Goal: Task Accomplishment & Management: Use online tool/utility

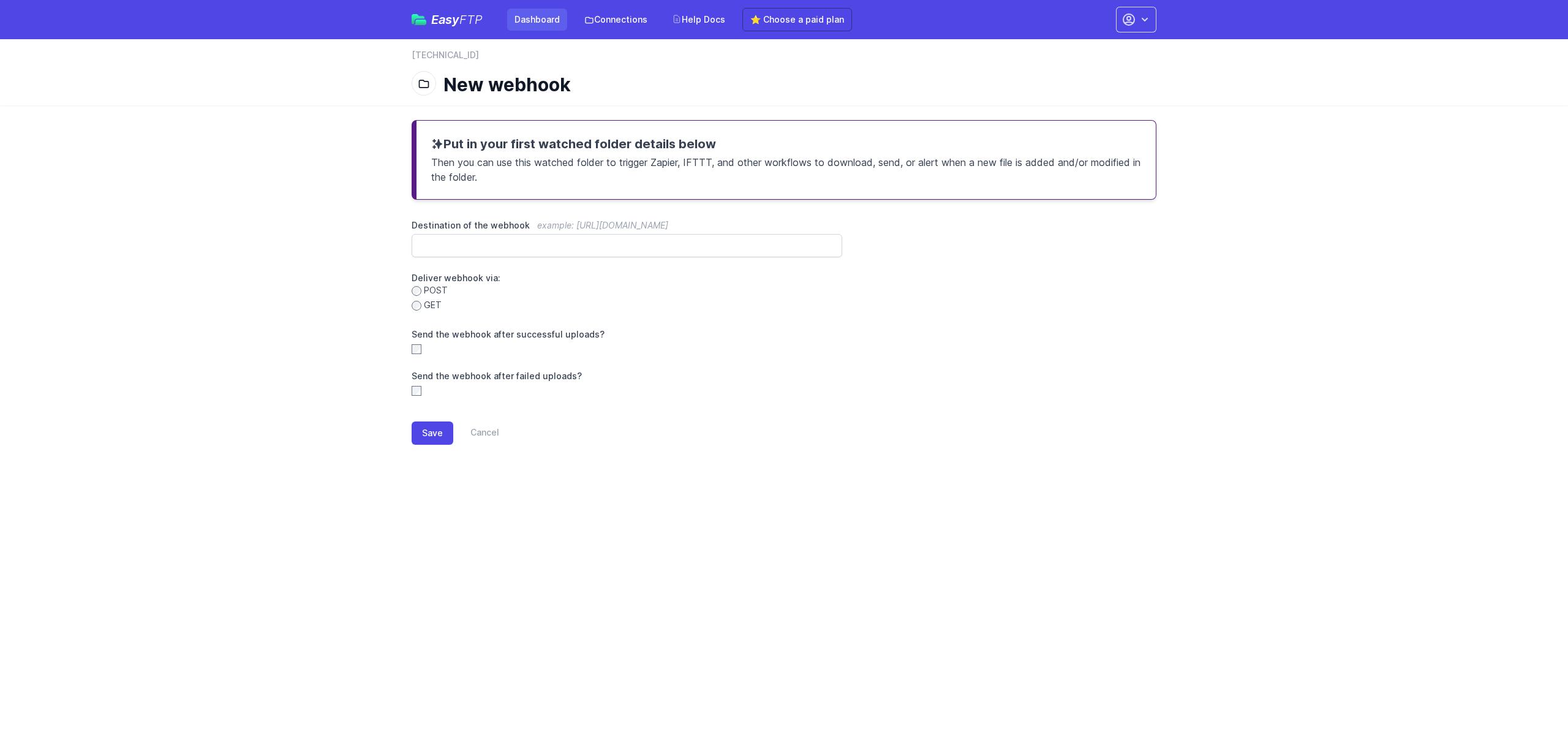
click at [551, 30] on link "Dashboard" at bounding box center [537, 20] width 60 height 22
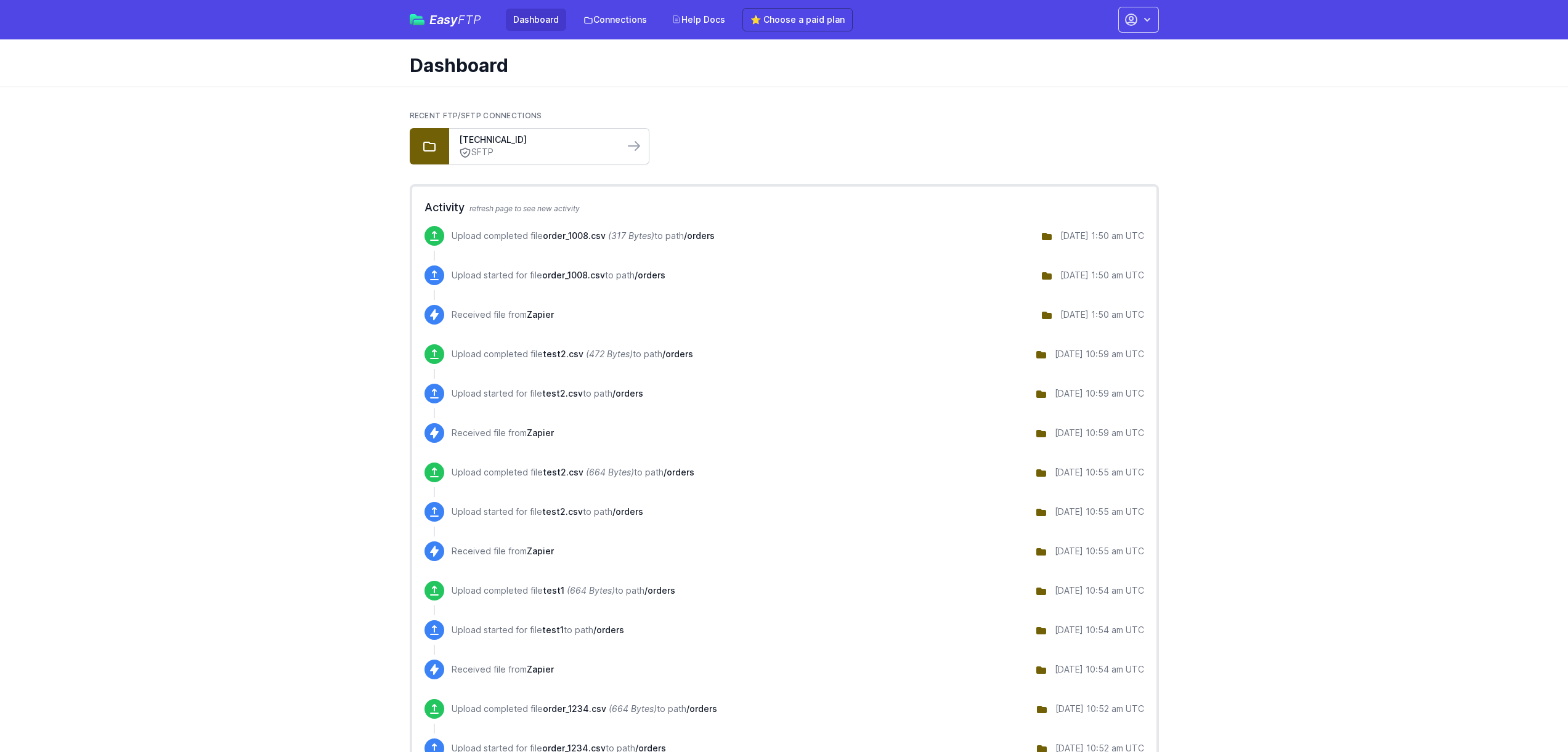
click at [472, 154] on link "SFTP" at bounding box center [537, 152] width 155 height 13
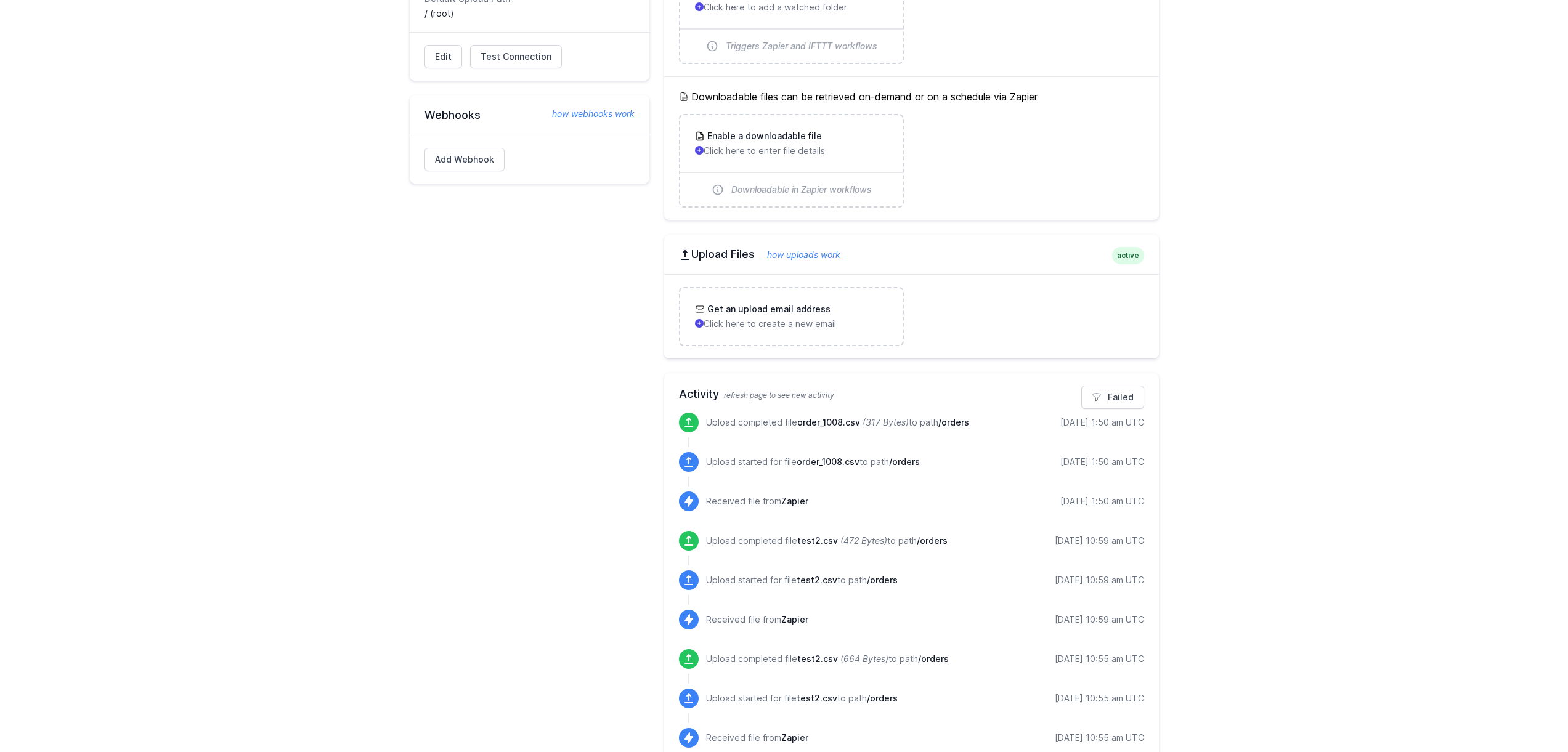
scroll to position [231, 0]
drag, startPoint x: 1088, startPoint y: 420, endPoint x: 1110, endPoint y: 418, distance: 22.1
click at [1101, 419] on div "[DATE] 1:50 am UTC" at bounding box center [1102, 420] width 84 height 12
drag, startPoint x: 1122, startPoint y: 418, endPoint x: 1141, endPoint y: 419, distance: 19.0
click at [1141, 419] on div "[DATE] 1:50 am UTC" at bounding box center [1102, 420] width 84 height 12
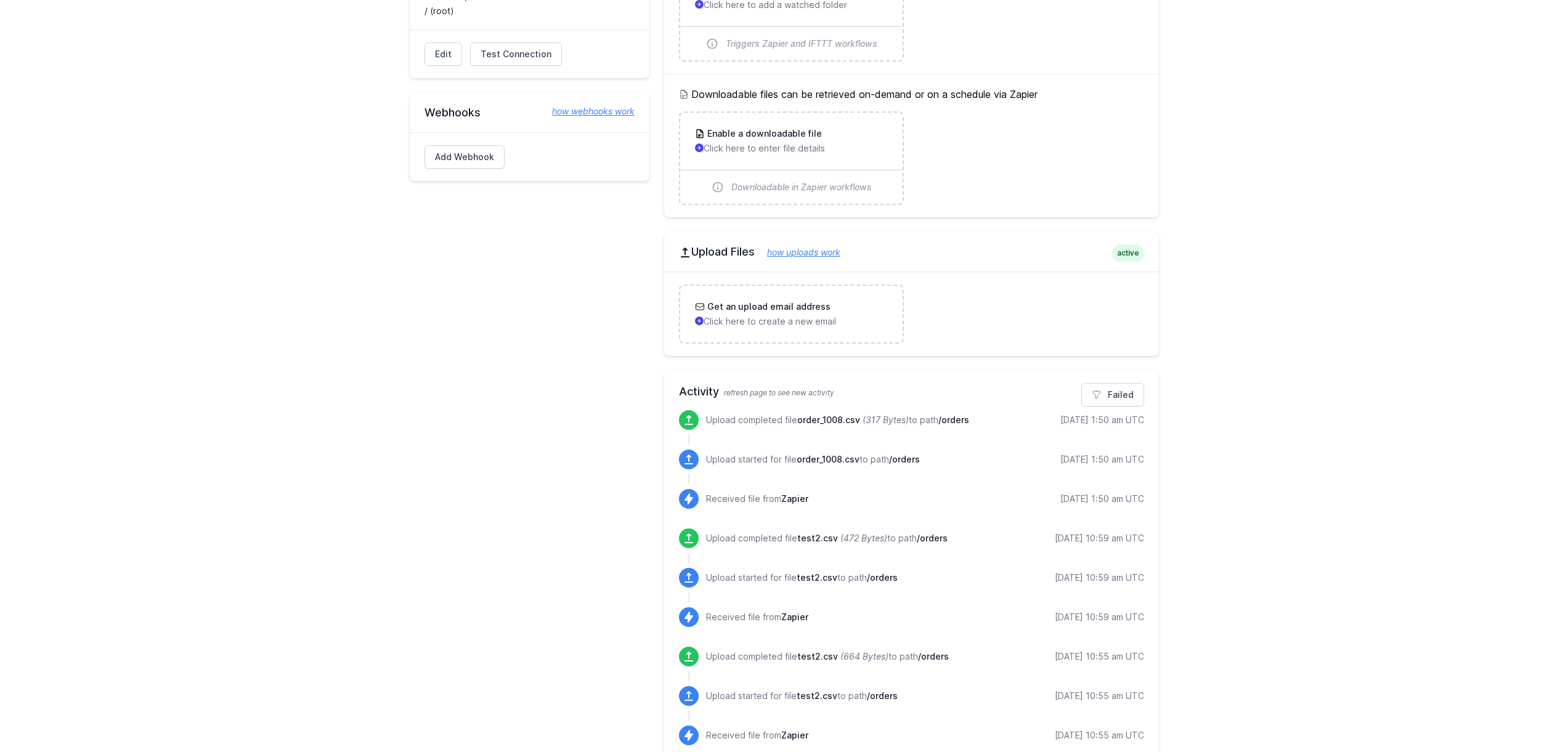
click at [1159, 421] on div "SFTP Details active Host 194.6.208.146:22 Default Upload Path / (root) Edit Tes…" at bounding box center [784, 652] width 788 height 1551
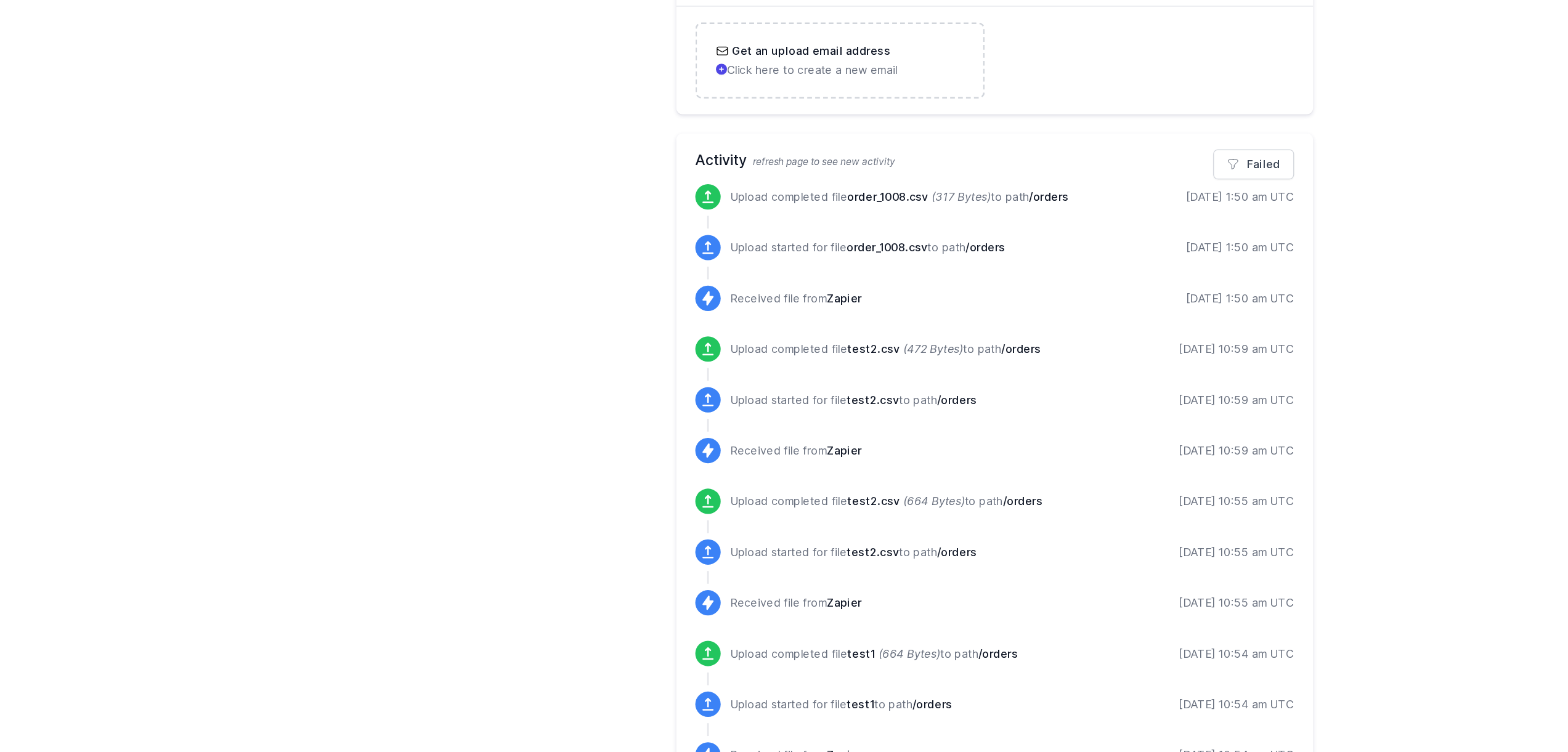
scroll to position [0, 0]
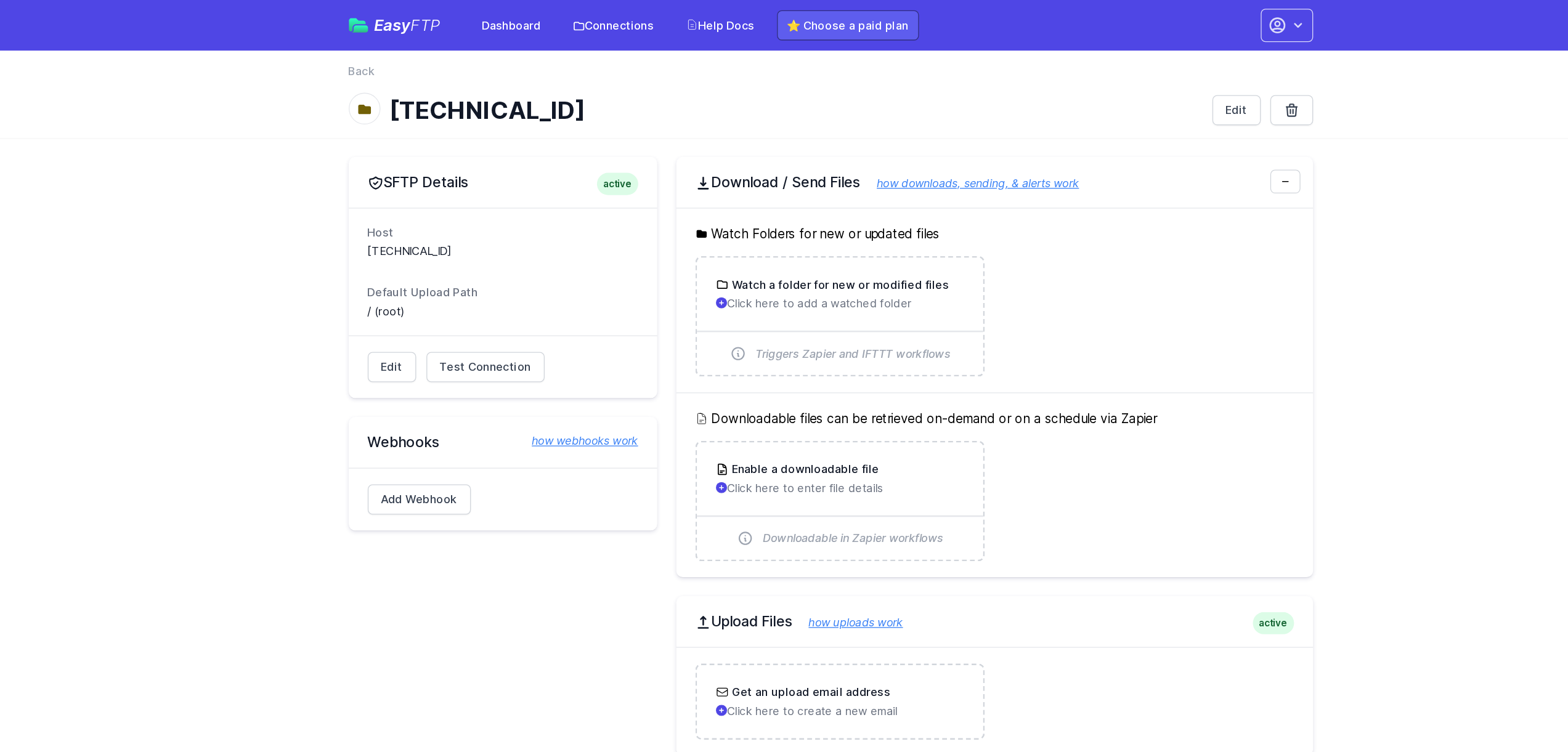
click at [793, 28] on link "⭐ Choose a paid plan" at bounding box center [798, 20] width 110 height 24
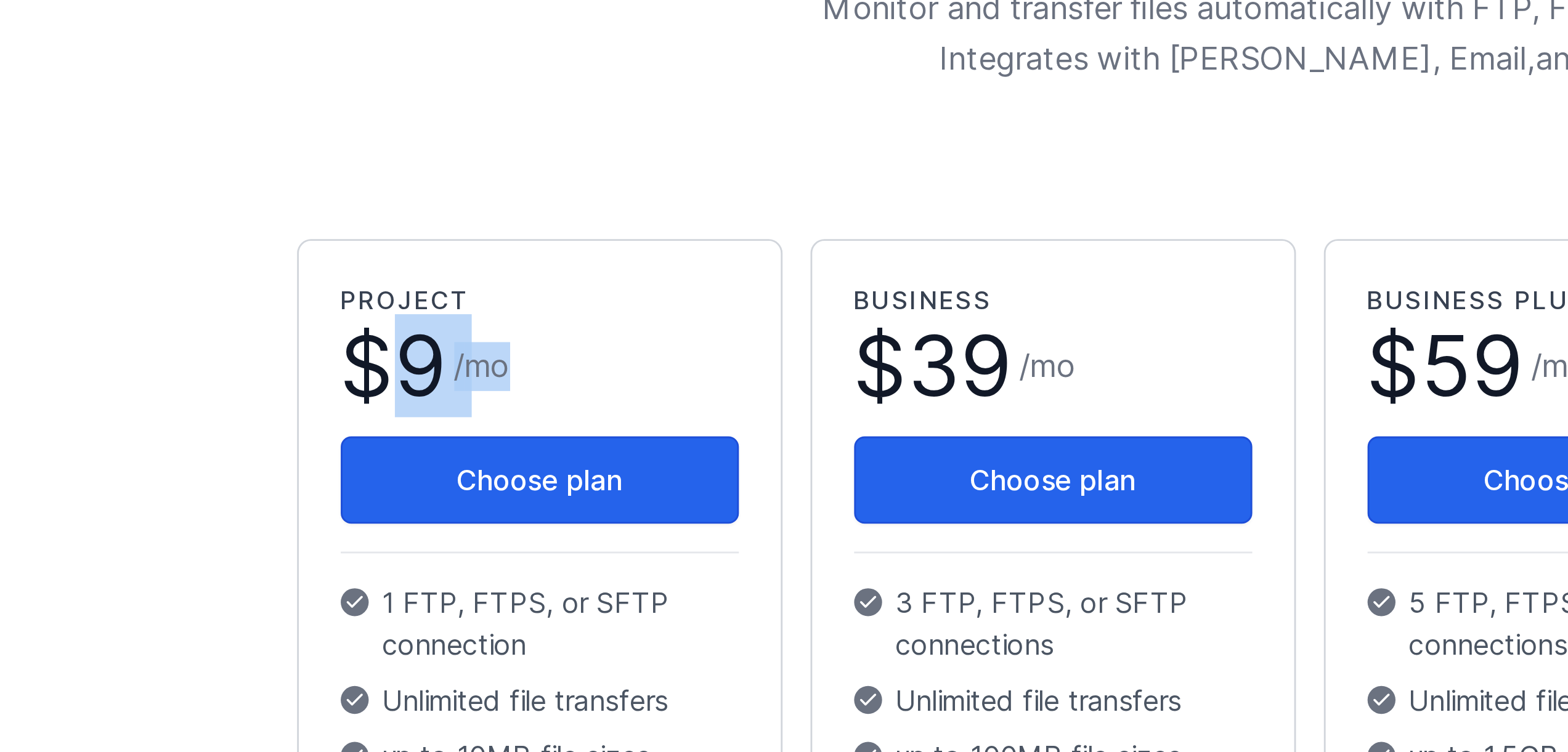
drag, startPoint x: 495, startPoint y: 313, endPoint x: 524, endPoint y: 313, distance: 29.0
click at [527, 313] on h1 "$ 9 / mo" at bounding box center [513, 320] width 141 height 40
click at [526, 314] on h1 "$ 9 / mo" at bounding box center [513, 320] width 141 height 40
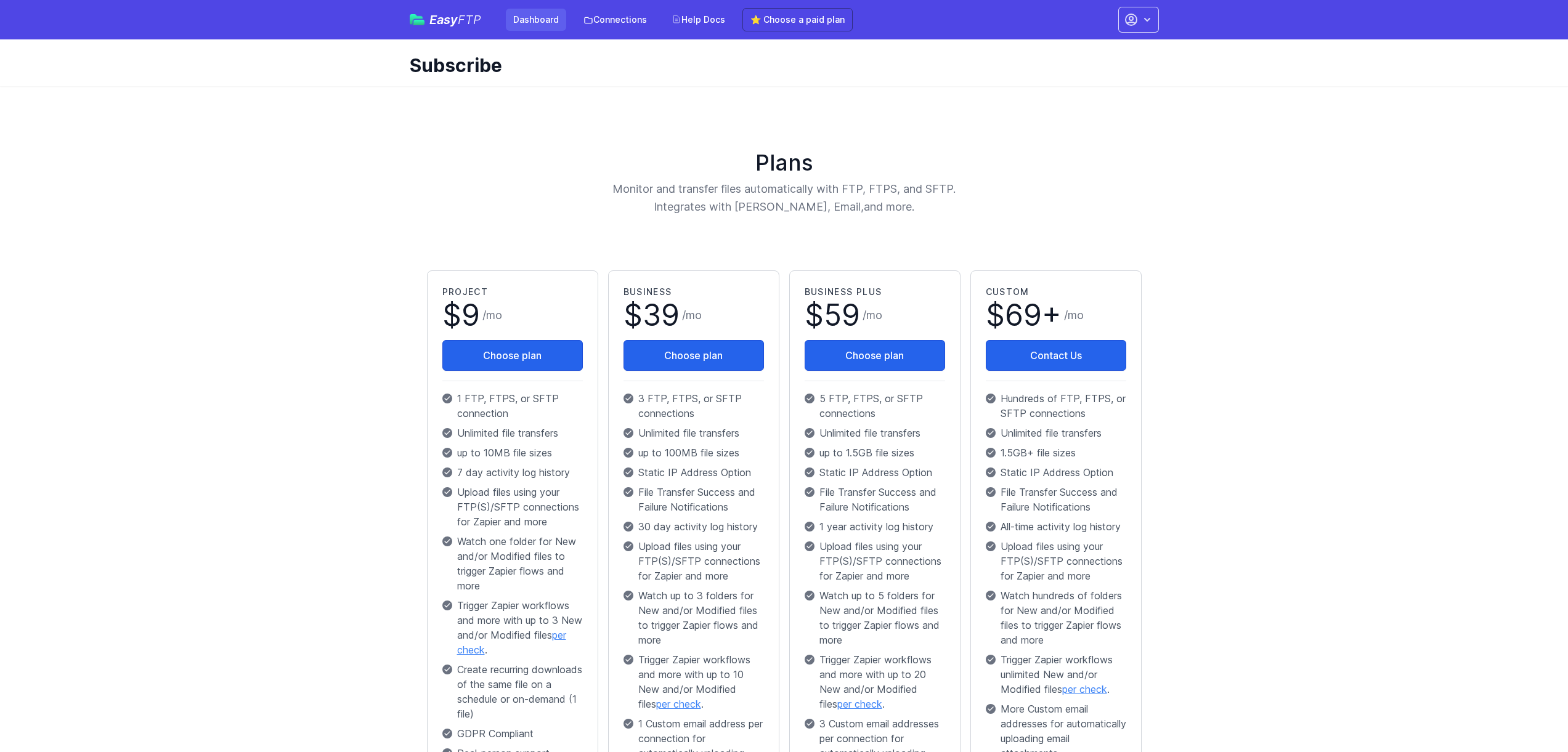
click at [539, 23] on link "Dashboard" at bounding box center [535, 20] width 60 height 22
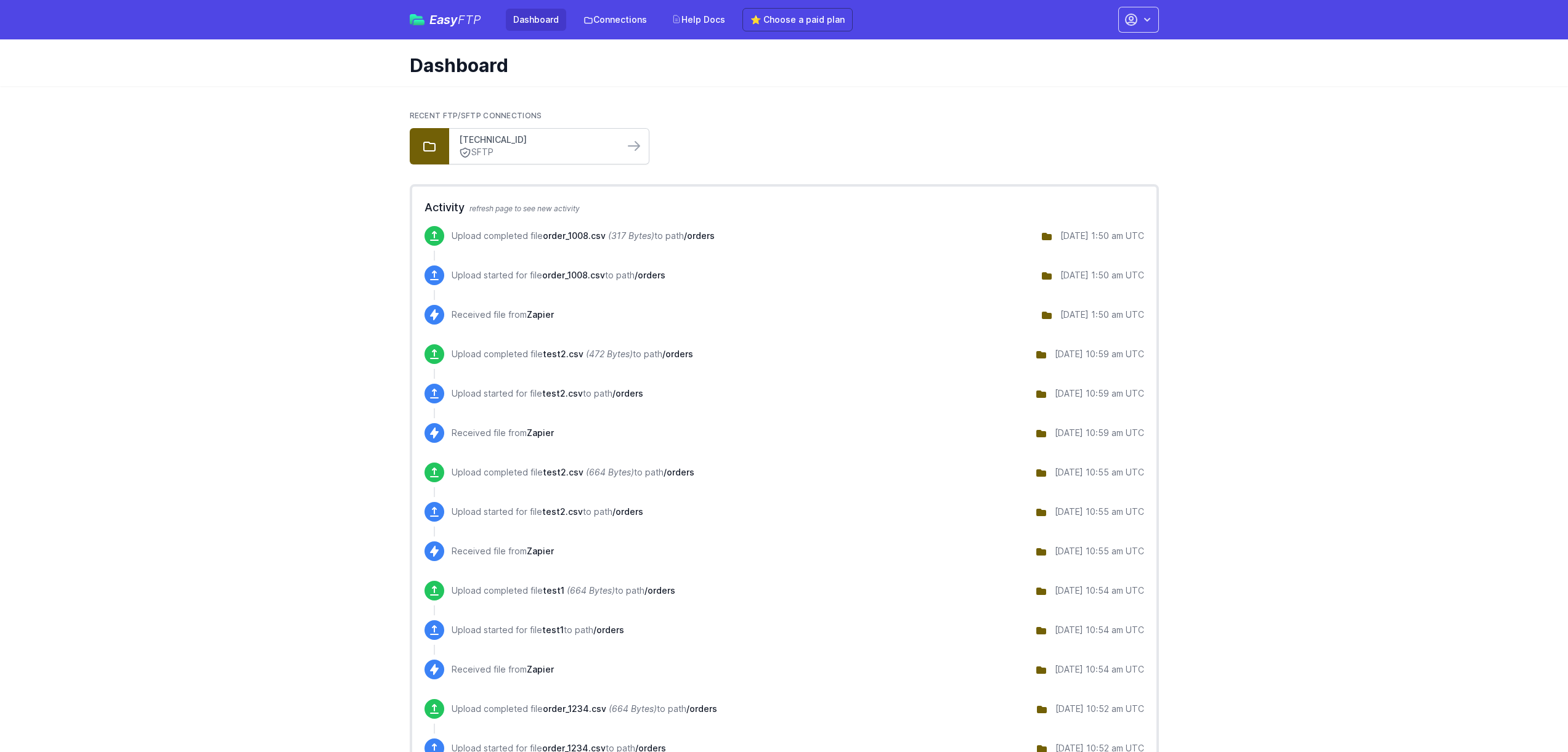
click at [510, 136] on link "[TECHNICAL_ID]" at bounding box center [537, 140] width 155 height 12
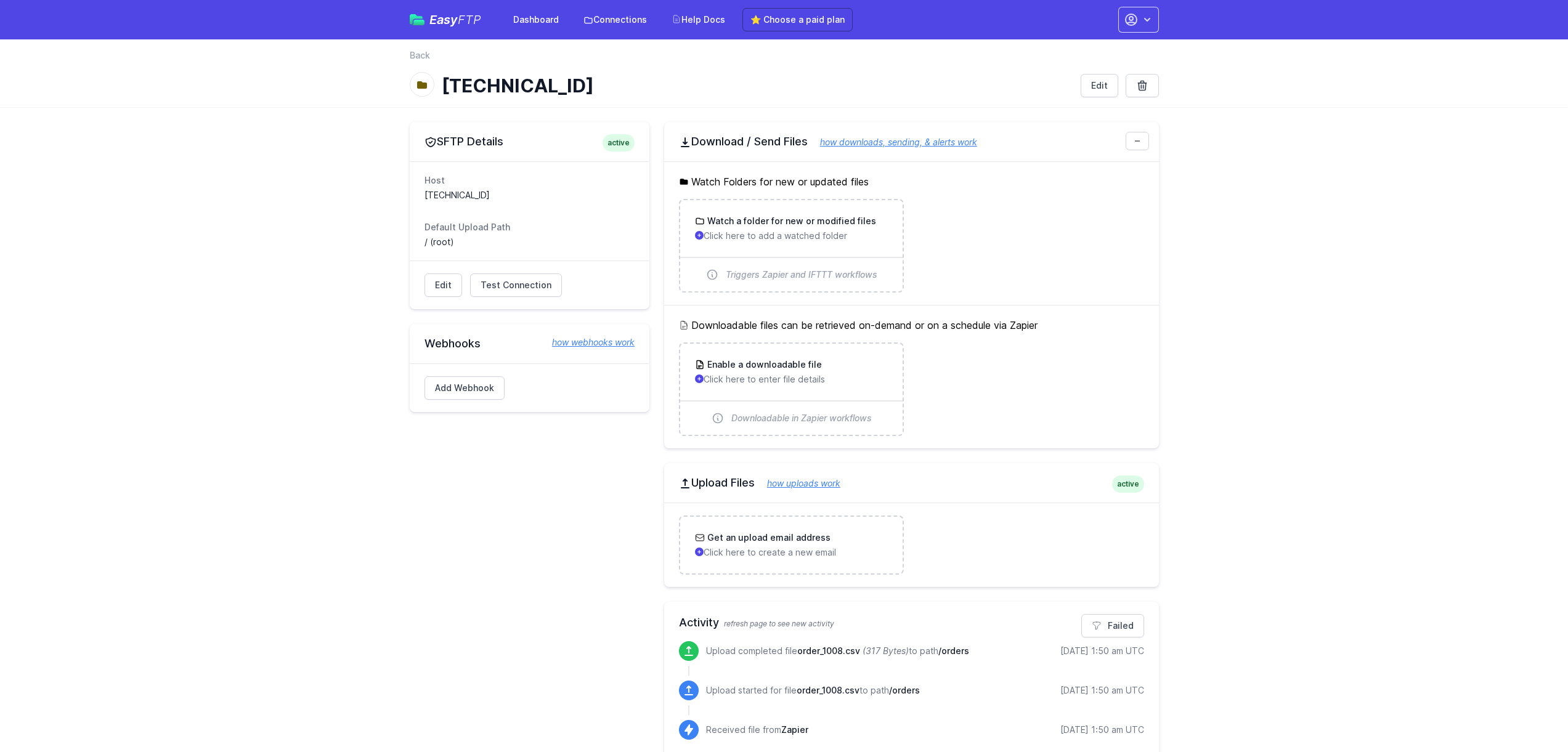
drag, startPoint x: 426, startPoint y: 341, endPoint x: 504, endPoint y: 337, distance: 78.1
click at [504, 337] on h2 "Webhooks how webhooks work" at bounding box center [529, 344] width 210 height 15
click at [521, 341] on h2 "Webhooks how webhooks work" at bounding box center [529, 344] width 210 height 15
click at [451, 398] on link "Add Webhook" at bounding box center [464, 388] width 80 height 24
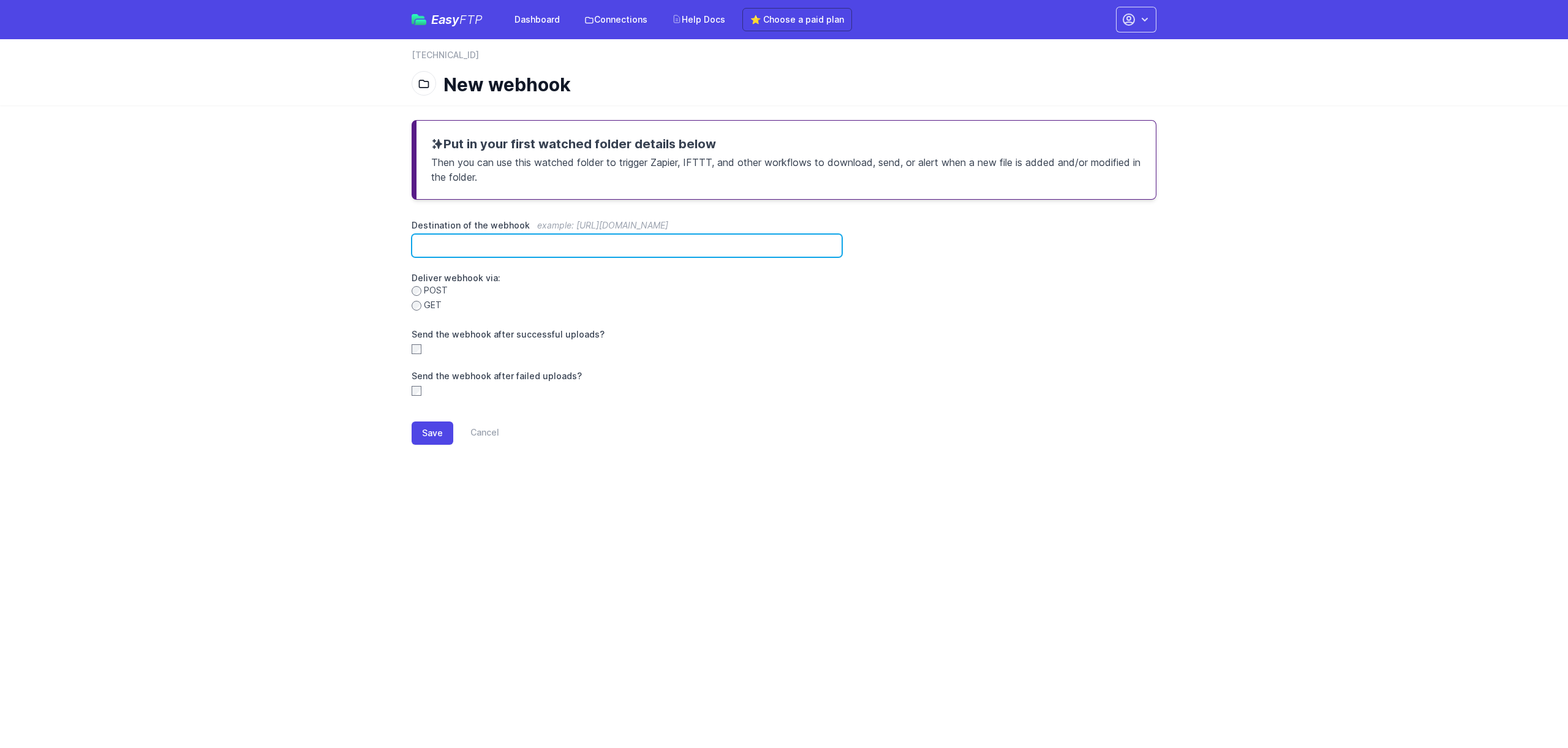
click at [445, 246] on input "Destination of the webhook example: [URL][DOMAIN_NAME]" at bounding box center [627, 246] width 431 height 23
paste input "**********"
type input "**********"
click at [372, 238] on main "**********" at bounding box center [784, 292] width 1568 height 373
drag, startPoint x: 486, startPoint y: 79, endPoint x: 595, endPoint y: 87, distance: 109.3
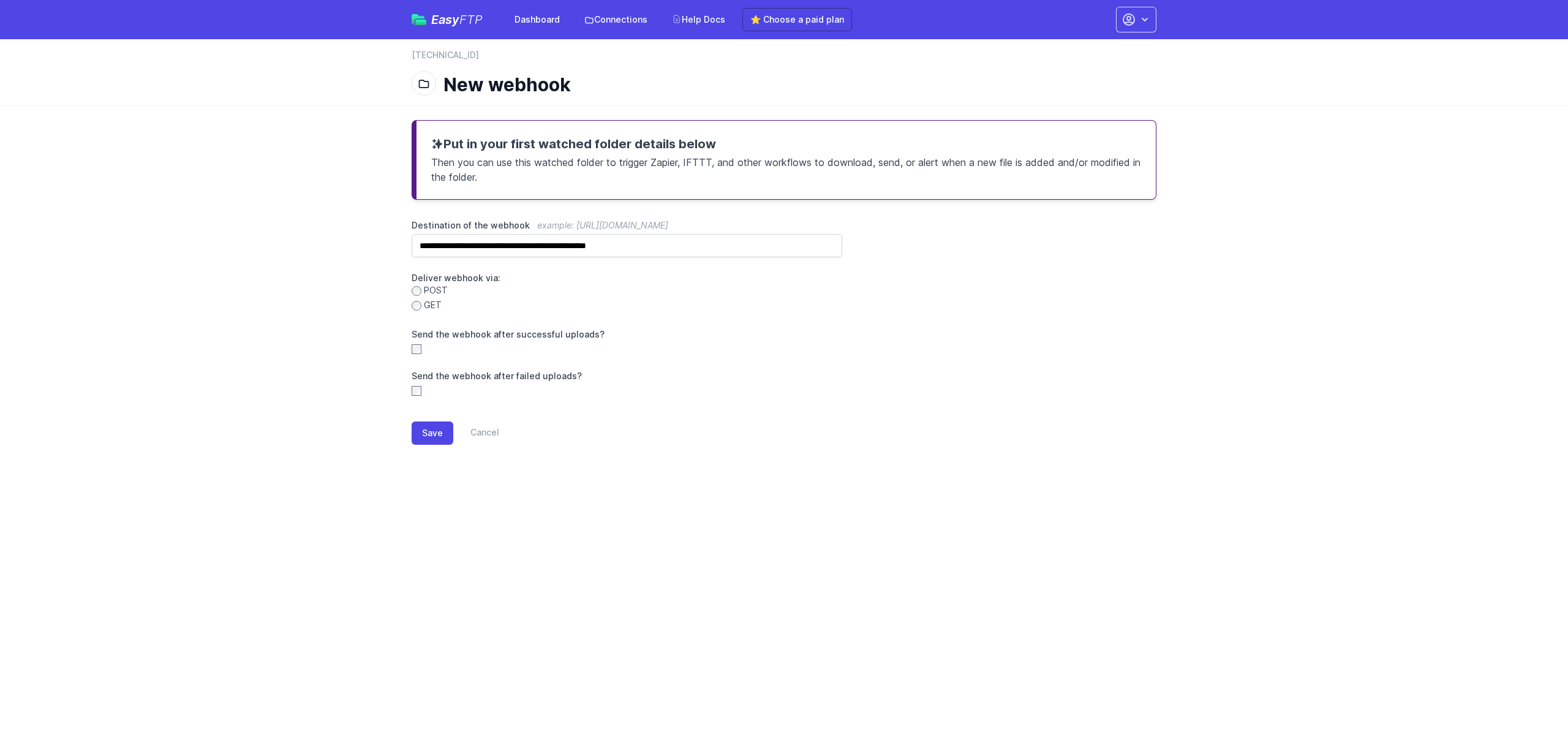
click at [595, 87] on h1 "New webhook" at bounding box center [795, 84] width 703 height 22
click at [438, 434] on button "Save" at bounding box center [433, 433] width 42 height 23
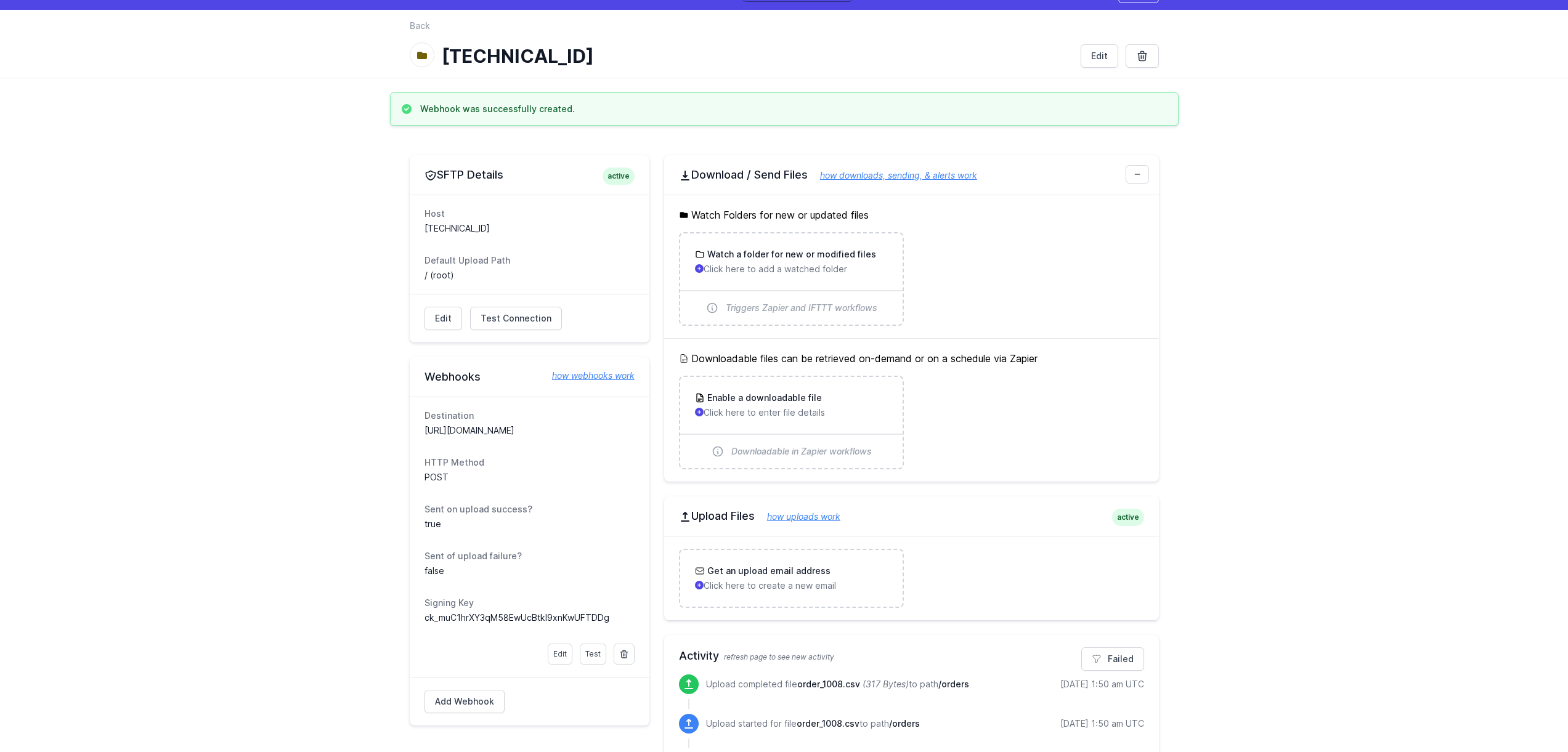
scroll to position [45, 0]
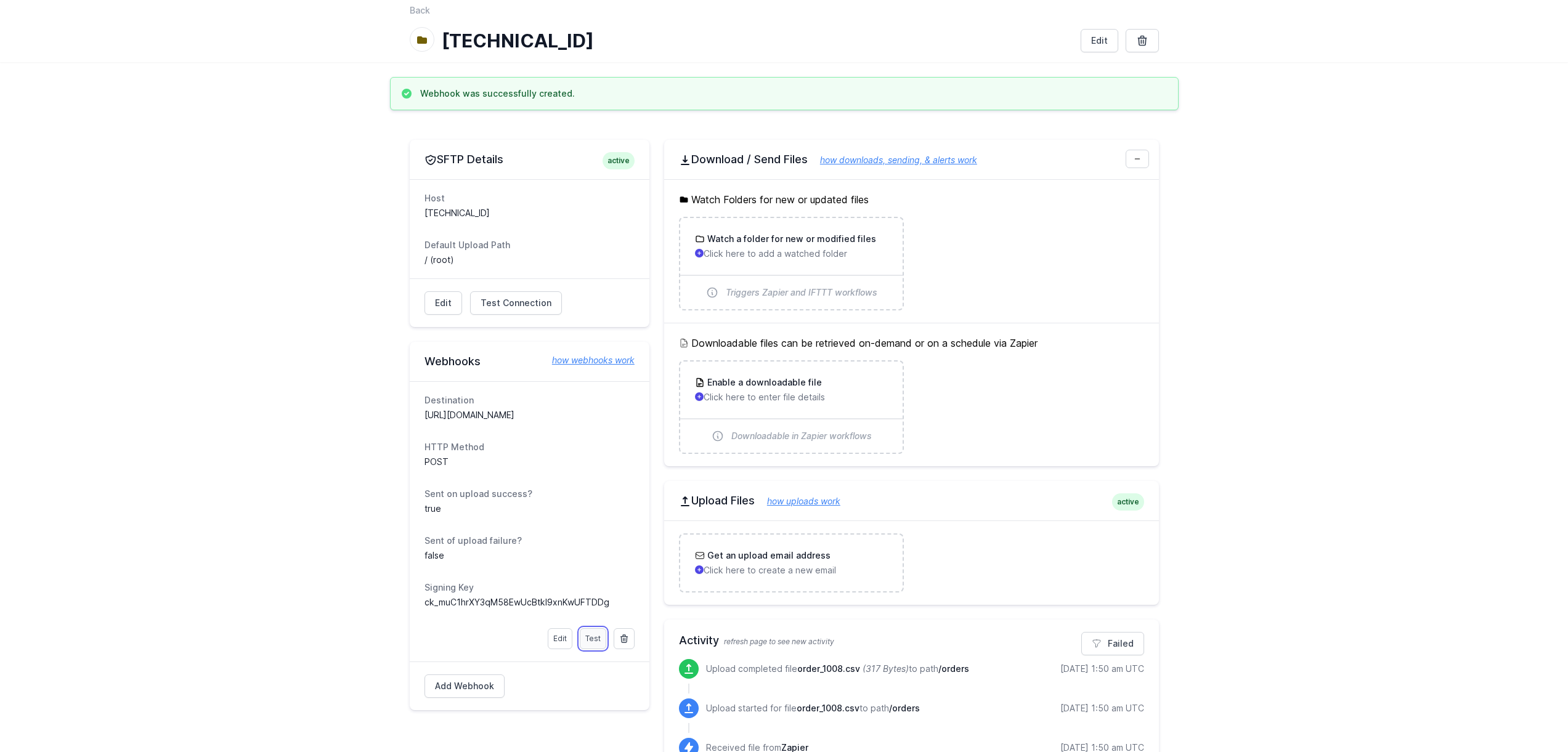
click at [593, 638] on link "Test" at bounding box center [592, 639] width 27 height 21
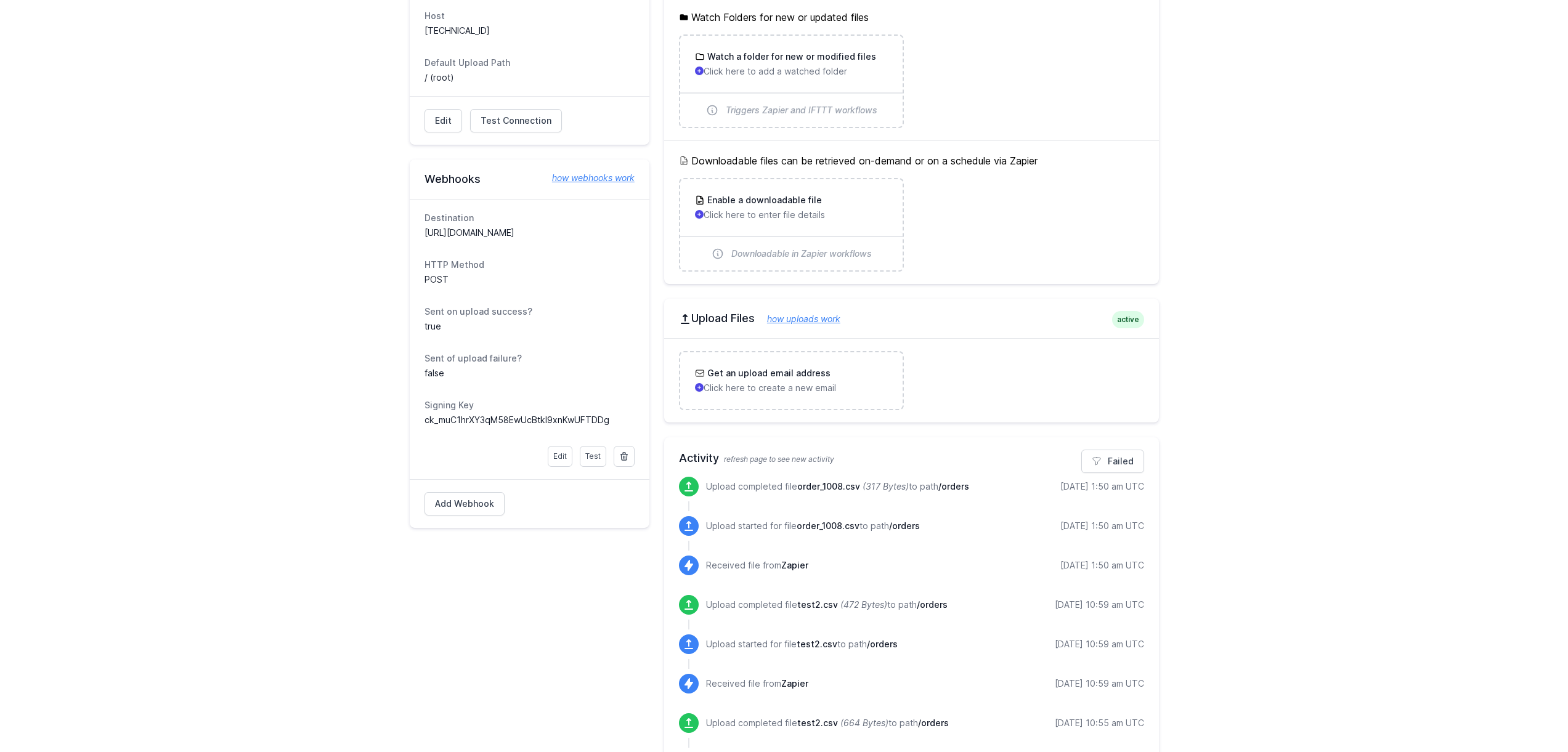
scroll to position [265, 0]
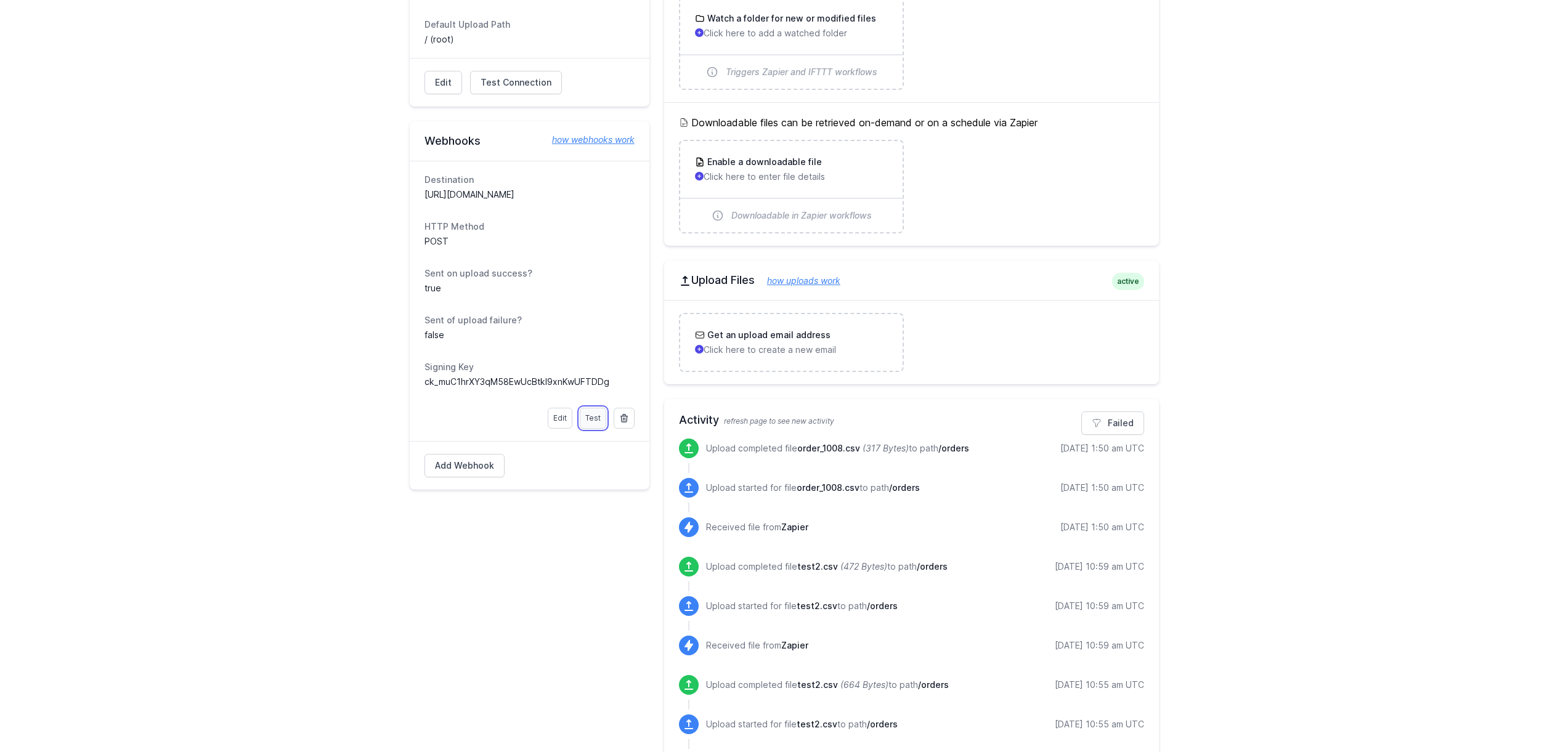
click at [593, 415] on link "Test" at bounding box center [592, 418] width 27 height 21
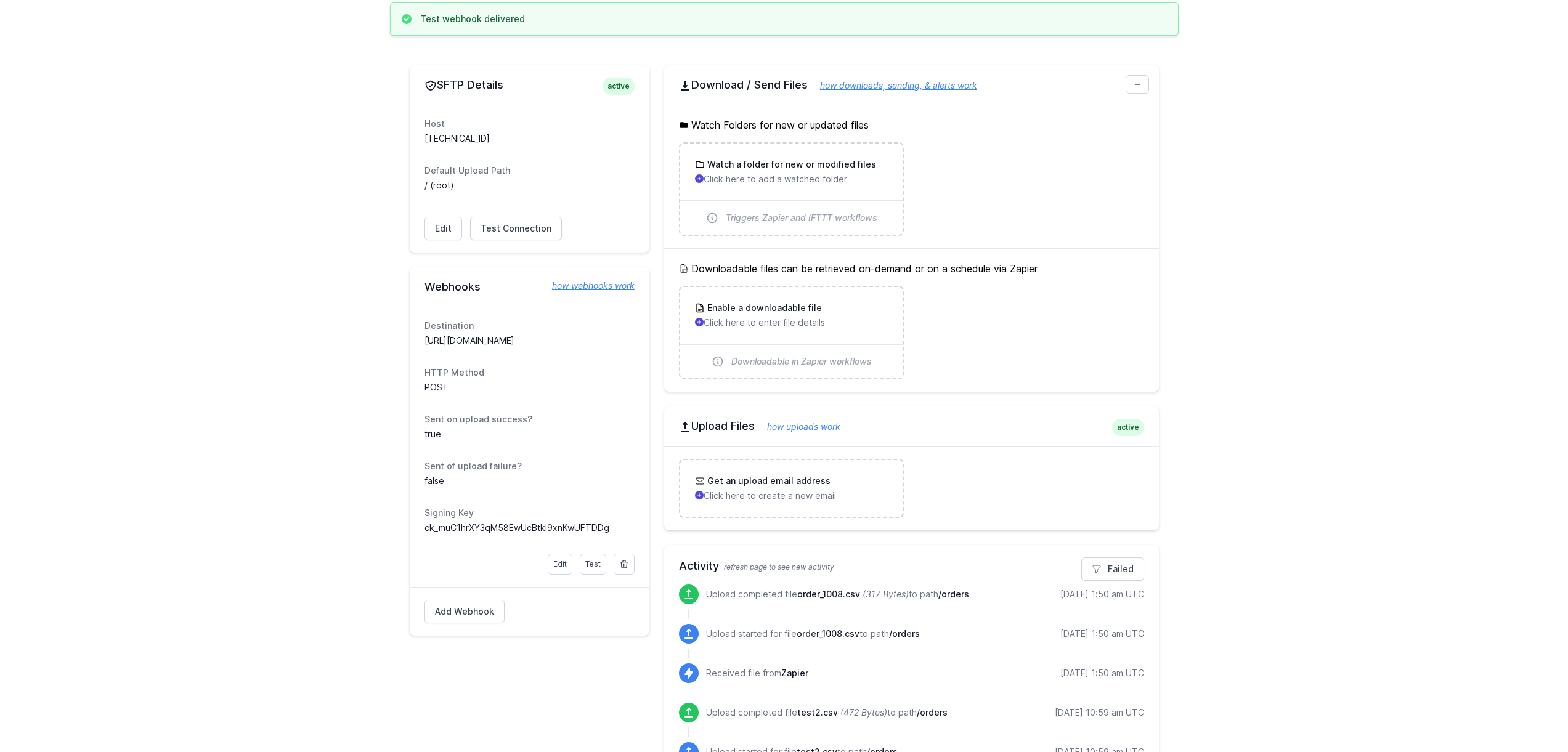
scroll to position [242, 0]
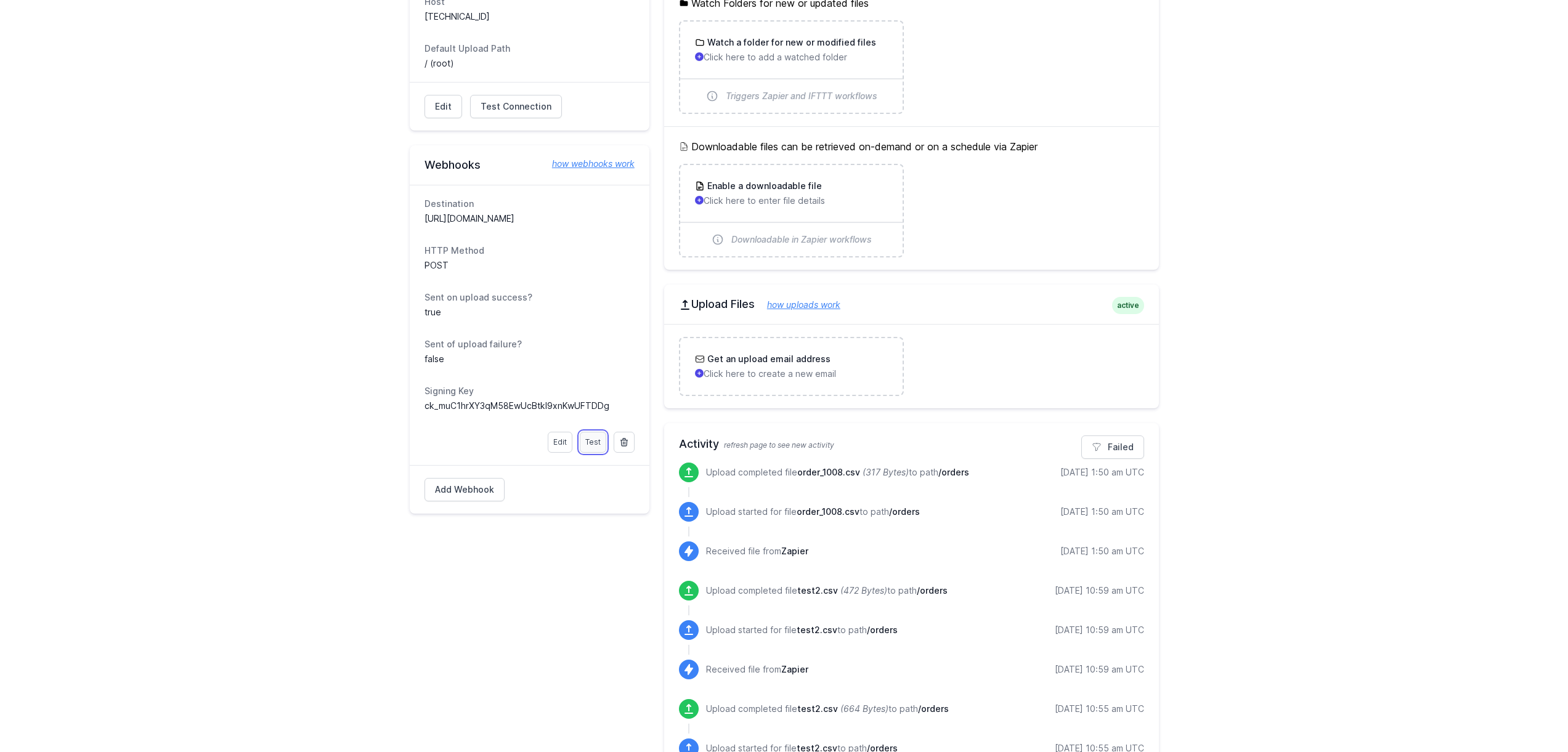
click at [602, 447] on link "Test" at bounding box center [592, 442] width 27 height 21
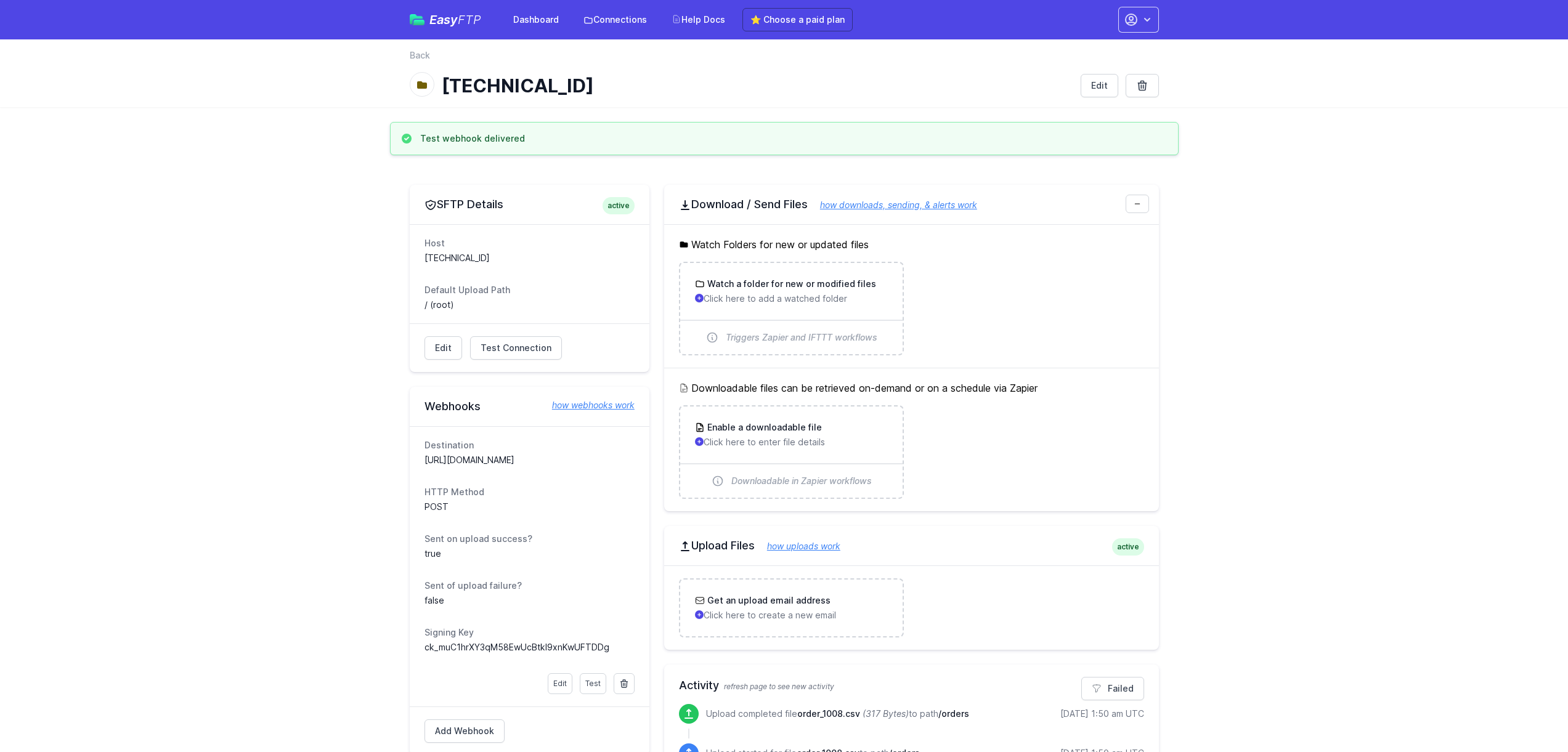
scroll to position [38, 0]
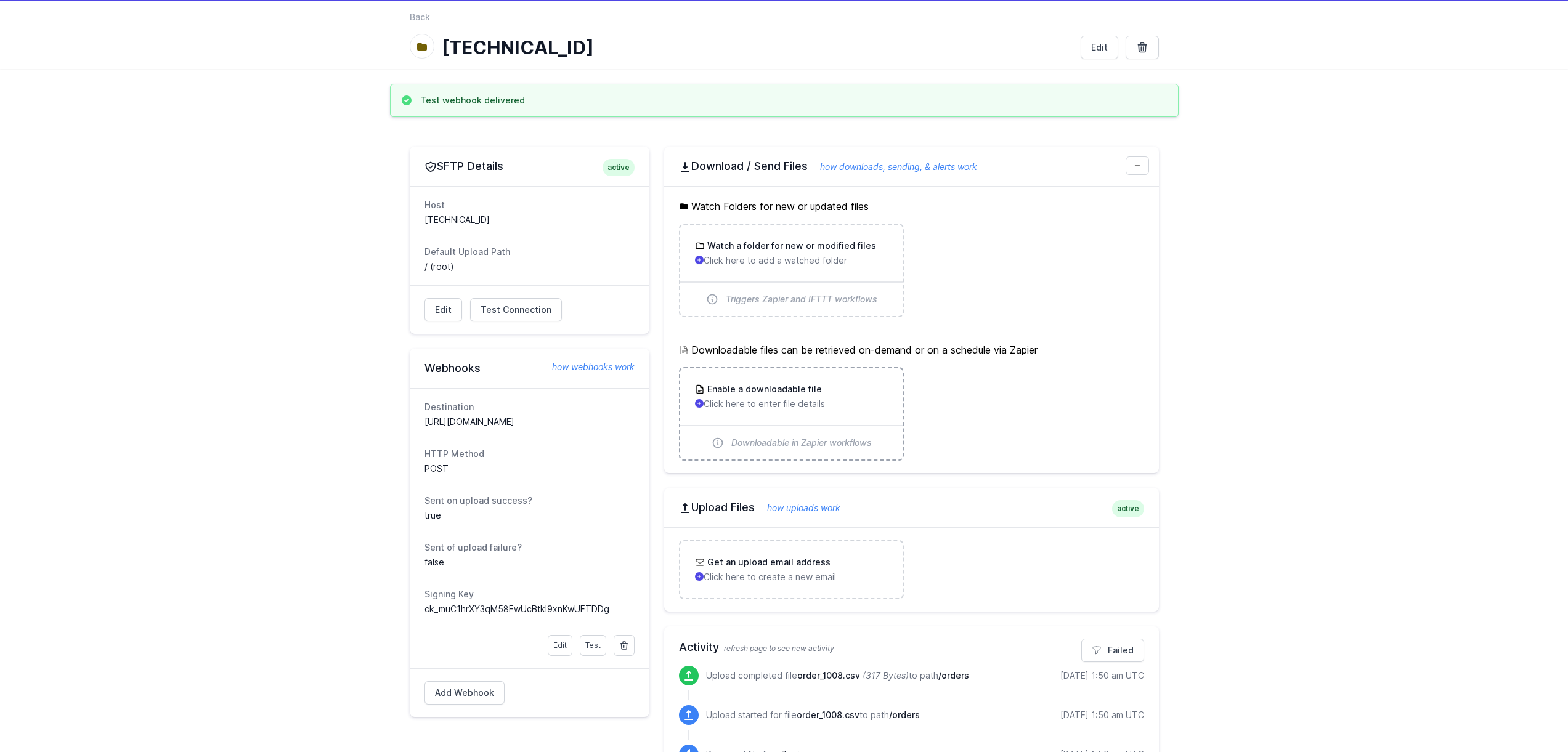
click at [733, 404] on p "Click here to enter file details" at bounding box center [791, 404] width 193 height 12
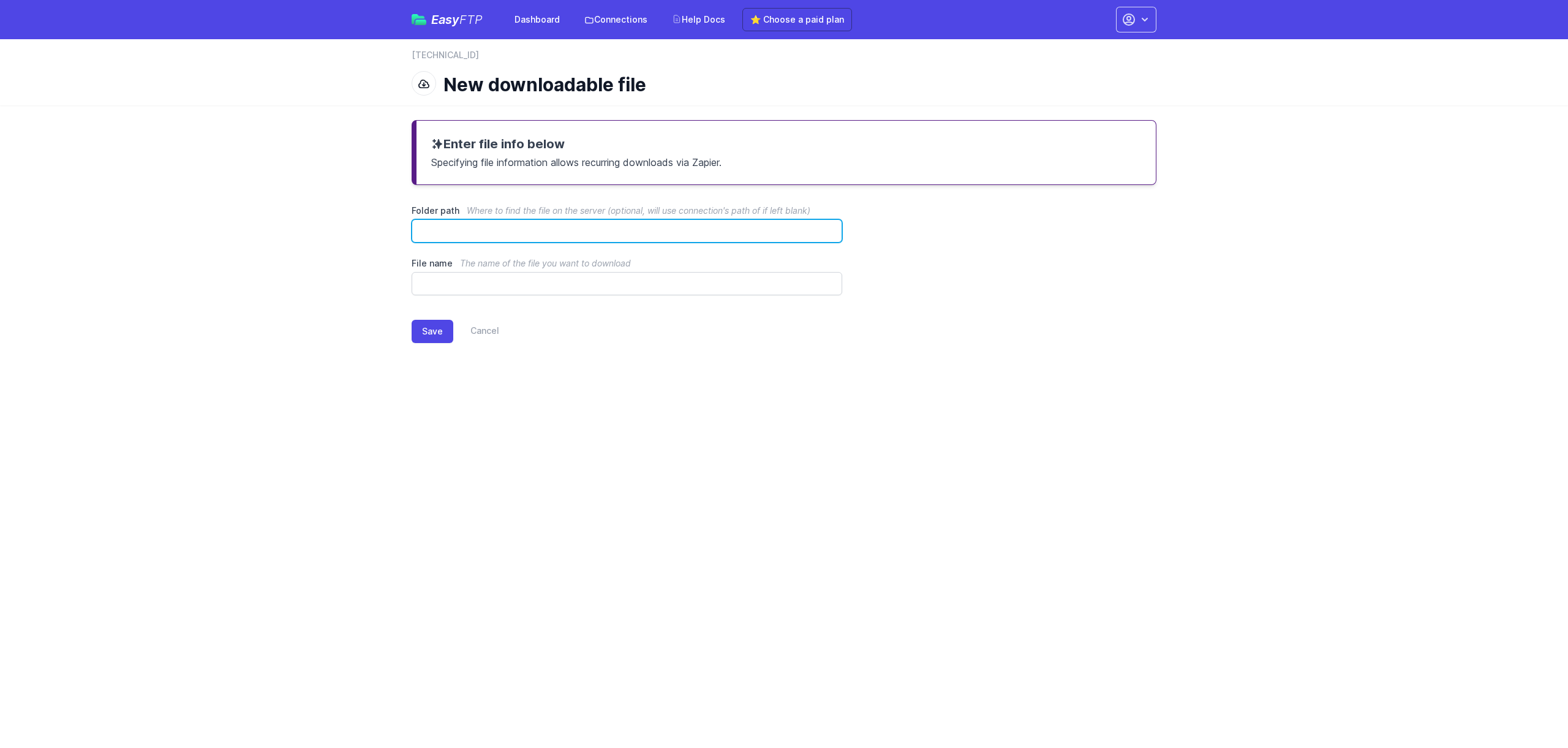
click at [464, 229] on input "Folder path Where to find the file on the server (optional, will use connection…" at bounding box center [627, 231] width 431 height 23
type input "**********"
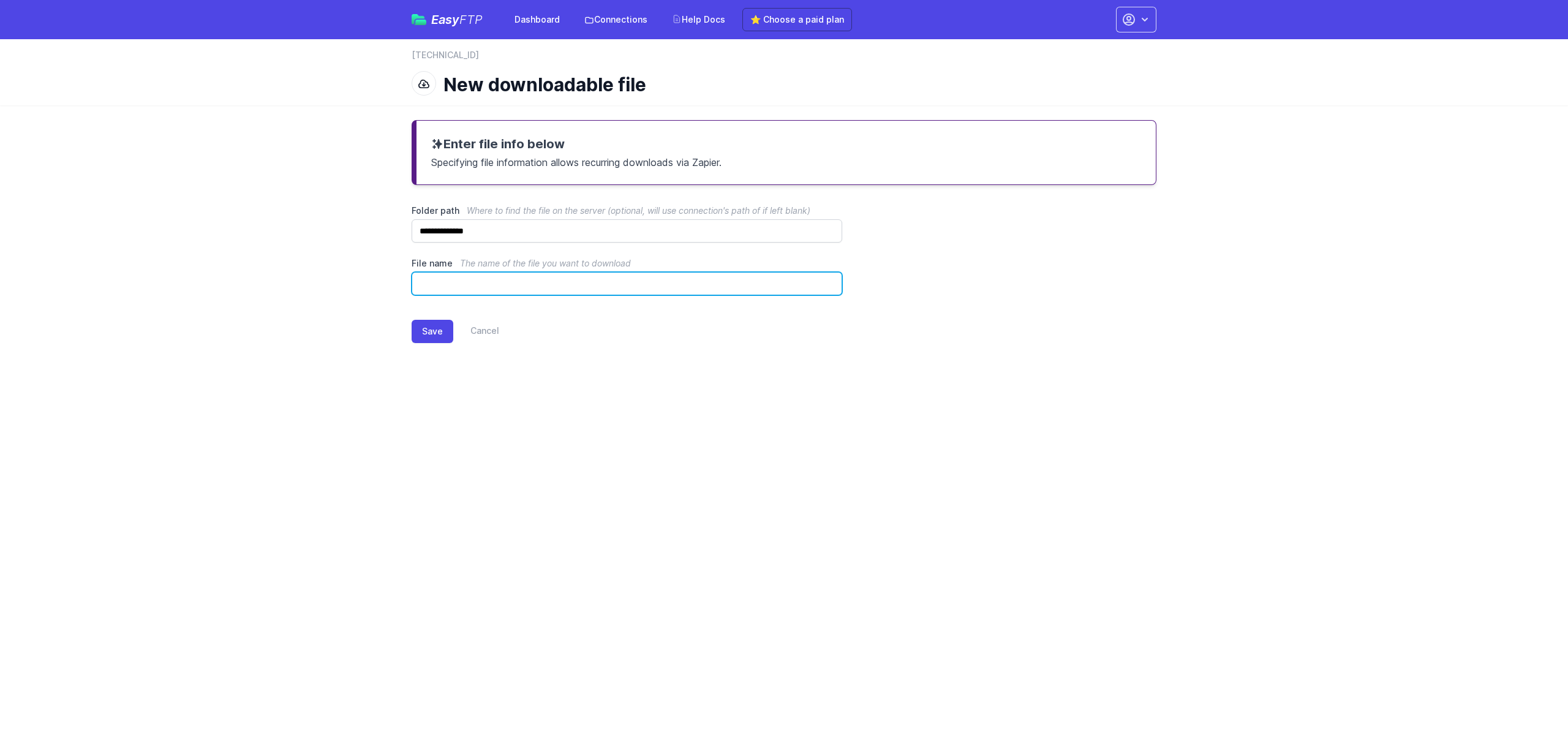
click at [456, 288] on input "File name The name of the file you want to download" at bounding box center [627, 283] width 431 height 23
type input "*****"
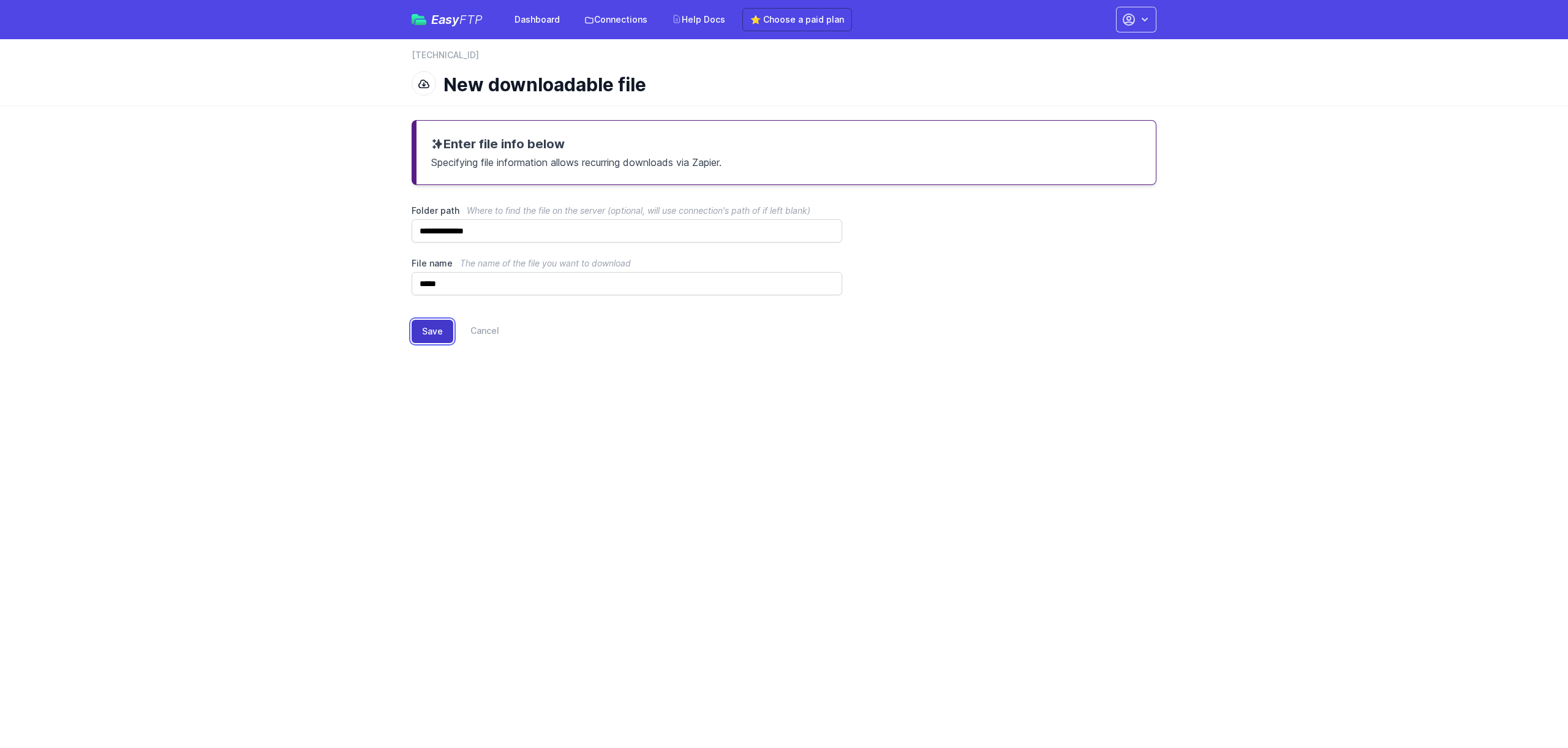
click at [434, 341] on button "Save" at bounding box center [433, 331] width 42 height 23
